Goal: Transaction & Acquisition: Purchase product/service

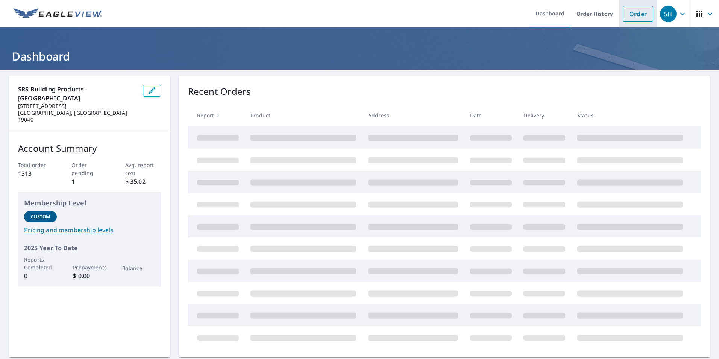
click at [635, 9] on link "Order" at bounding box center [638, 14] width 30 height 16
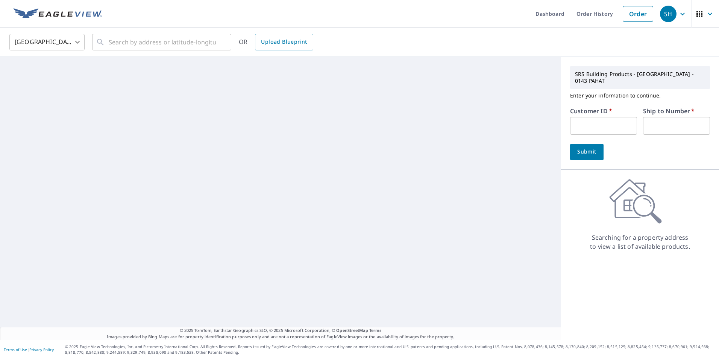
click at [594, 117] on input "text" at bounding box center [603, 126] width 67 height 18
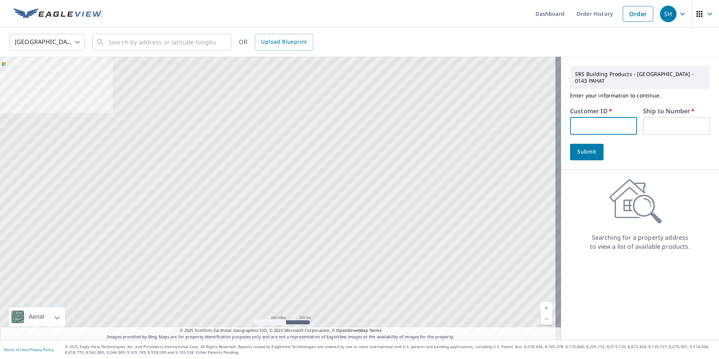
type input "tri20140"
click at [655, 117] on input "text" at bounding box center [676, 126] width 67 height 18
type input "1"
click at [587, 147] on span "Submit" at bounding box center [586, 151] width 21 height 9
click at [175, 41] on input "text" at bounding box center [162, 42] width 107 height 21
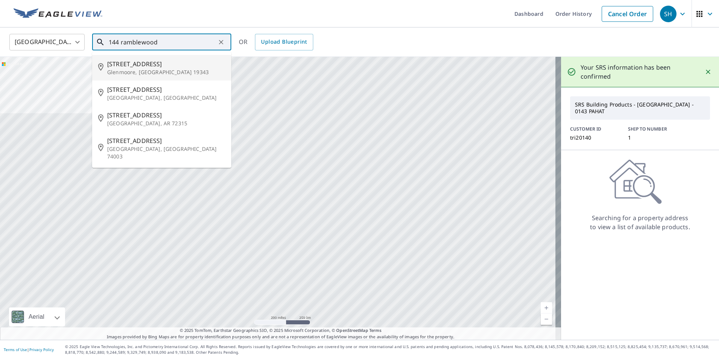
click at [132, 76] on p "Glenmoore, [GEOGRAPHIC_DATA] 19343" at bounding box center [166, 72] width 118 height 8
type input "[STREET_ADDRESS][PERSON_NAME]"
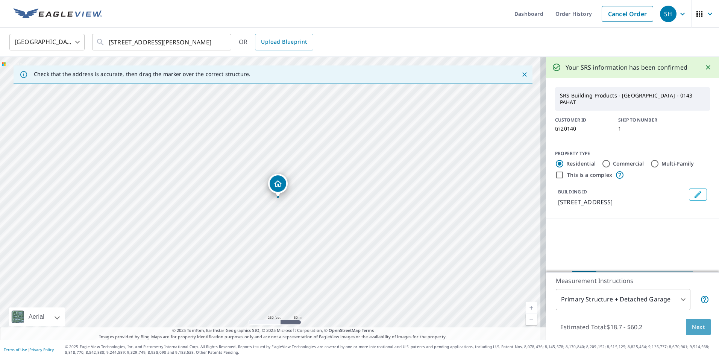
click at [699, 328] on span "Next" at bounding box center [698, 326] width 13 height 9
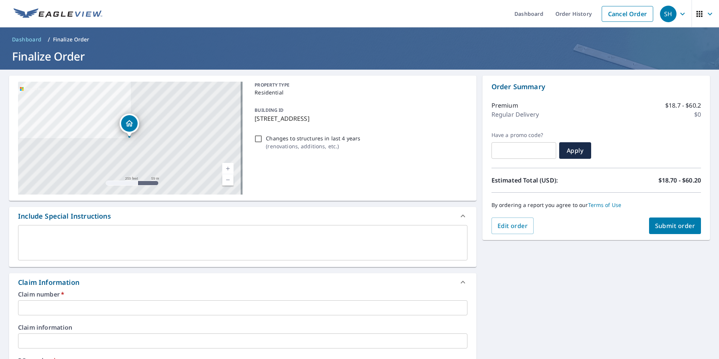
drag, startPoint x: 251, startPoint y: 117, endPoint x: 310, endPoint y: 119, distance: 58.7
click at [310, 119] on div "[STREET_ADDRESS][PERSON_NAME] Aerial Road A standard road map Aerial A detailed…" at bounding box center [243, 138] width 468 height 125
checkbox input "true"
copy p "[STREET_ADDRESS]"
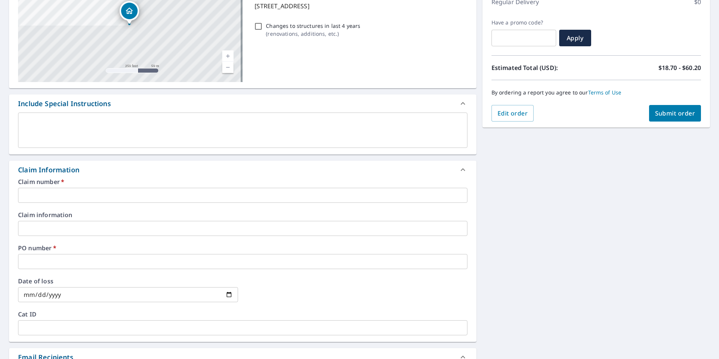
scroll to position [113, 0]
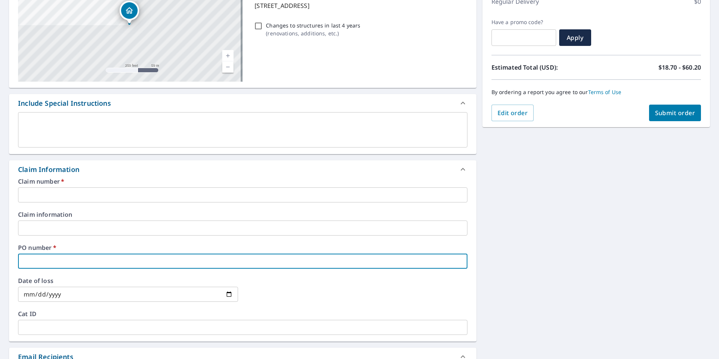
click at [53, 261] on input "text" at bounding box center [243, 261] width 450 height 15
paste input "[STREET_ADDRESS]"
type input "[STREET_ADDRESS]"
checkbox input "true"
type input "[STREET_ADDRESS]"
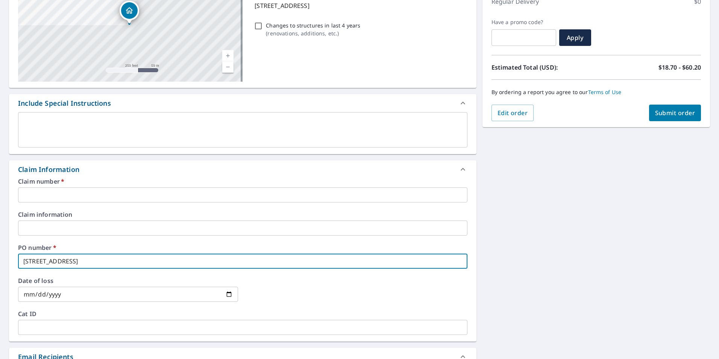
click at [60, 193] on input "text" at bounding box center [243, 194] width 450 height 15
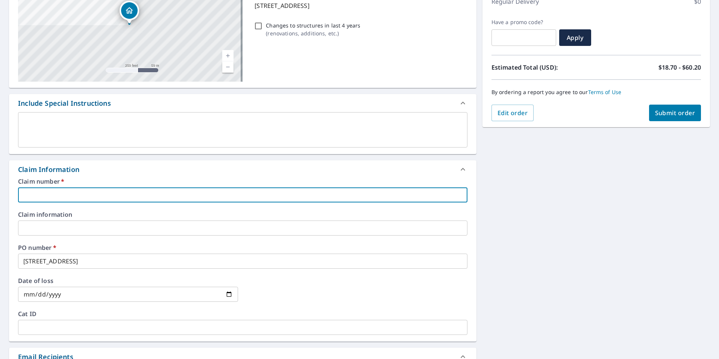
type input "[GEOGRAPHIC_DATA]"
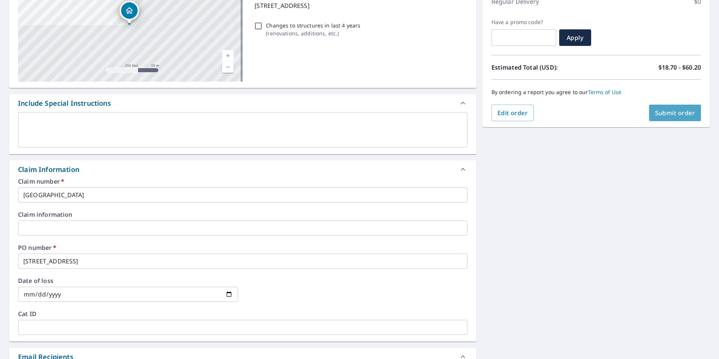
click at [659, 117] on button "Submit order" at bounding box center [675, 113] width 52 height 17
checkbox input "true"
